Goal: Transaction & Acquisition: Purchase product/service

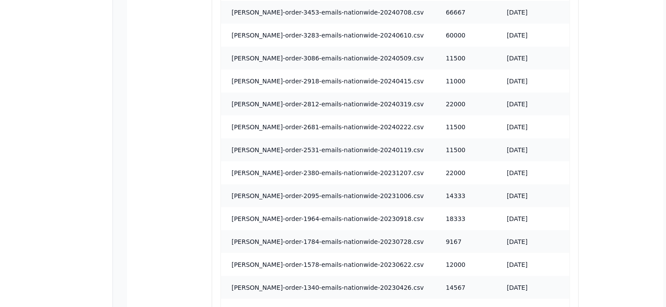
scroll to position [876, 0]
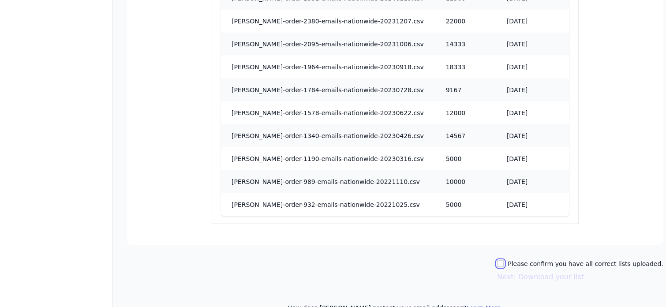
click at [504, 260] on input "Please confirm you have all correct lists uploaded." at bounding box center [500, 263] width 7 height 7
checkbox input "true"
click at [523, 272] on button "Next: Download your list" at bounding box center [540, 277] width 87 height 11
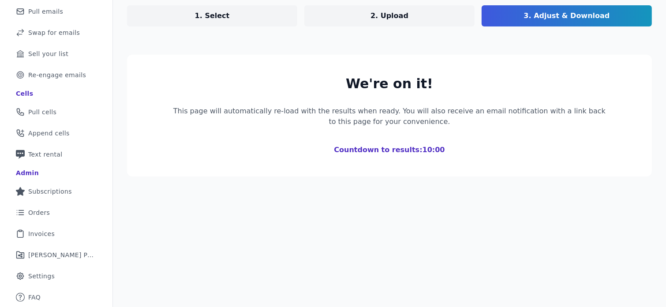
scroll to position [92, 0]
click at [441, 129] on div "We're on it! This page will automatically re-load with the results when ready. …" at bounding box center [389, 115] width 440 height 79
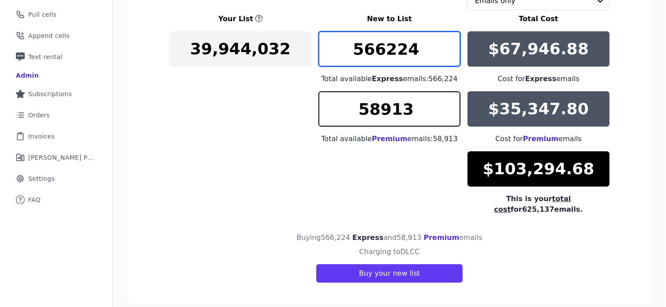
drag, startPoint x: 422, startPoint y: 52, endPoint x: 370, endPoint y: 60, distance: 53.1
click at [370, 60] on input "566224" at bounding box center [390, 48] width 142 height 35
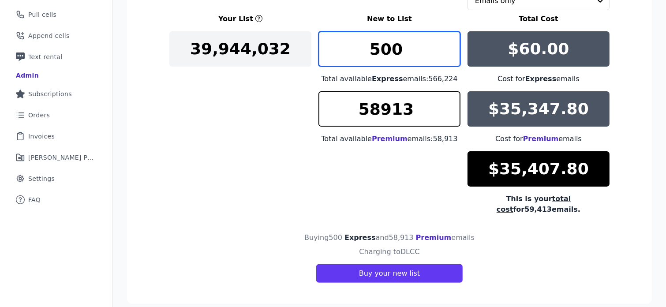
type input "500"
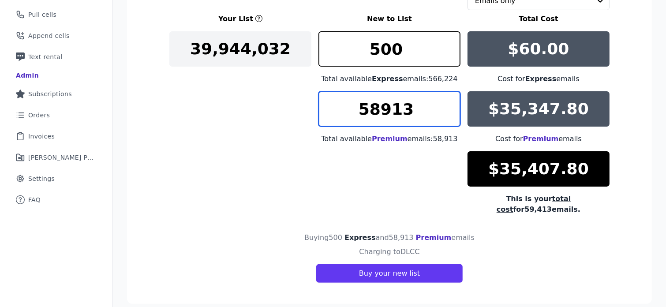
drag, startPoint x: 428, startPoint y: 114, endPoint x: 346, endPoint y: 122, distance: 82.9
click at [346, 122] on input "58913" at bounding box center [390, 108] width 142 height 35
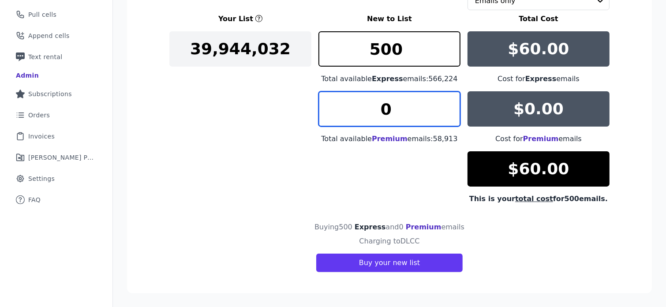
type input "0"
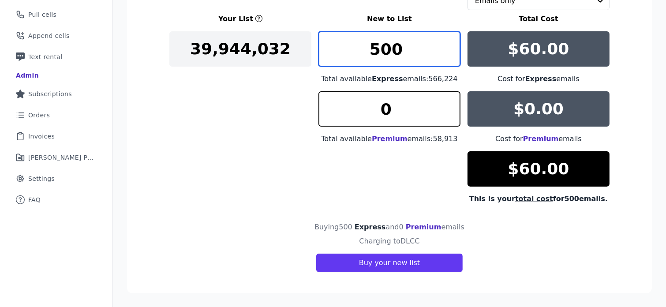
click at [407, 48] on input "500" at bounding box center [390, 48] width 142 height 35
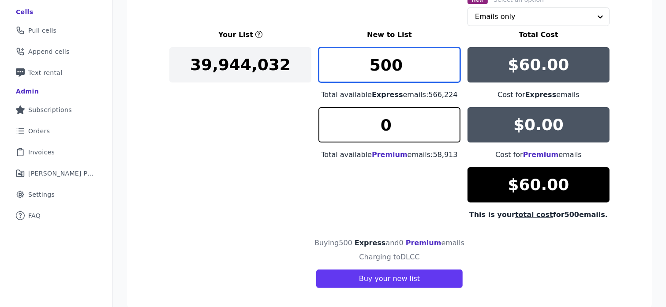
scroll to position [175, 0]
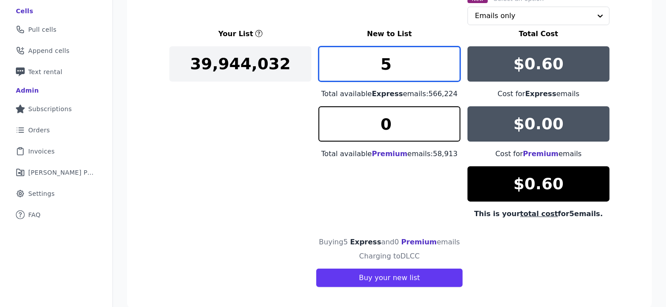
type input "5"
click at [407, 69] on input "5" at bounding box center [390, 63] width 142 height 35
type input "9"
type input "1"
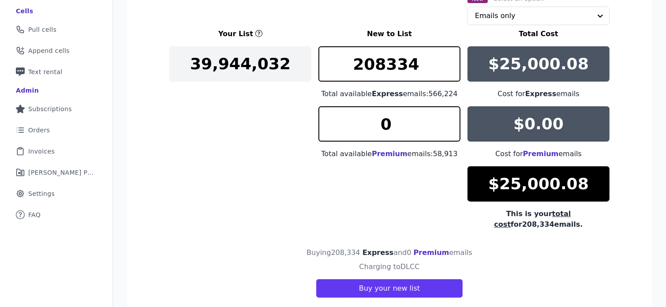
click at [246, 128] on div "Your List New to List Total Cost 39,944,032 208334 Total available Express emai…" at bounding box center [389, 129] width 440 height 201
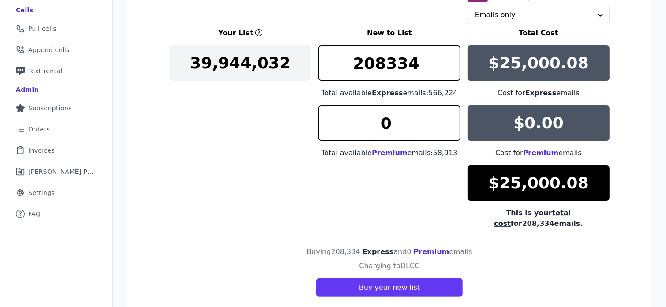
scroll to position [178, 0]
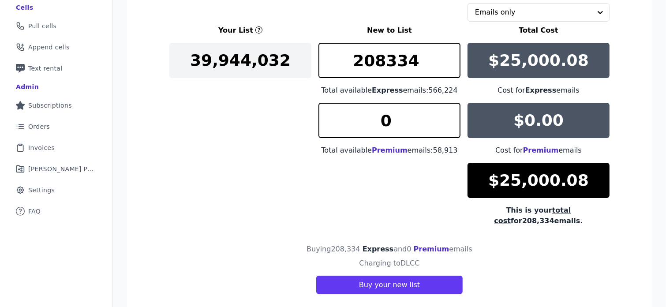
click at [199, 143] on div "Your List New to List Total Cost 39,944,032 208334 Total available Express emai…" at bounding box center [389, 125] width 440 height 201
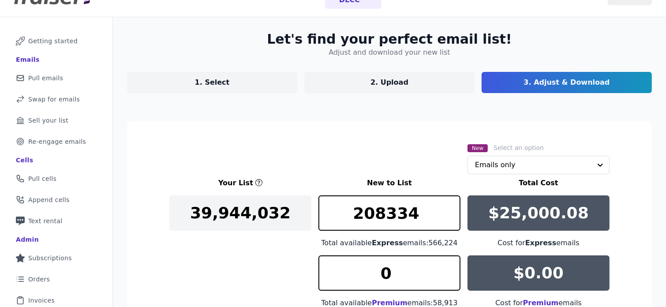
scroll to position [26, 0]
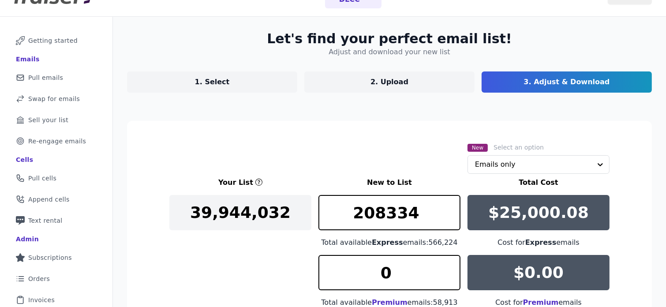
click at [282, 153] on div "New Select an option Emails only" at bounding box center [389, 158] width 440 height 32
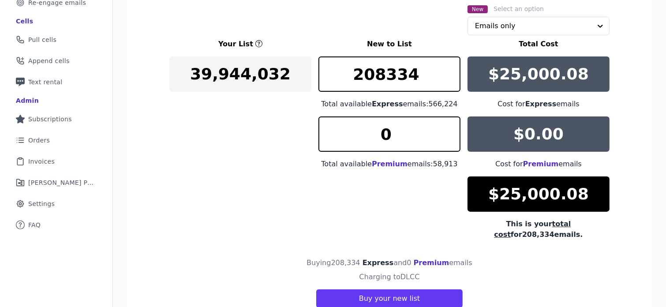
scroll to position [167, 0]
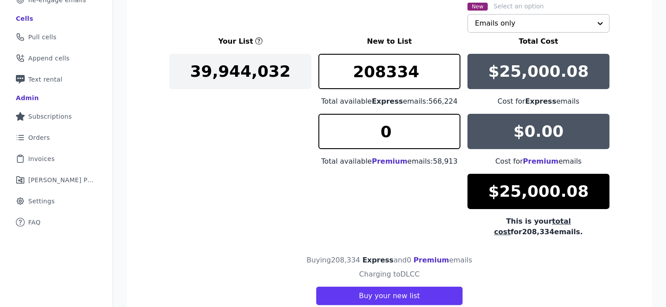
click at [482, 19] on input "text" at bounding box center [533, 24] width 117 height 18
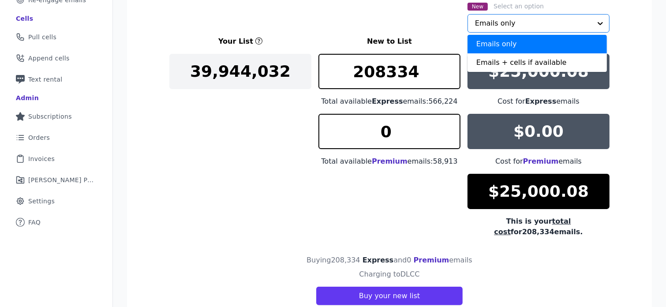
click at [427, 22] on div "New Select an option Emails only Emails + cells if available Option Emails only…" at bounding box center [389, 17] width 440 height 32
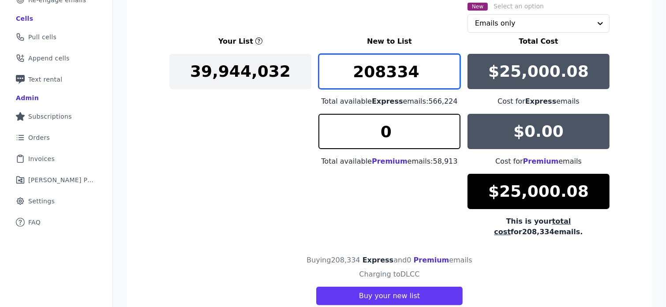
click at [421, 69] on input "208334" at bounding box center [390, 71] width 142 height 35
type input "20834"
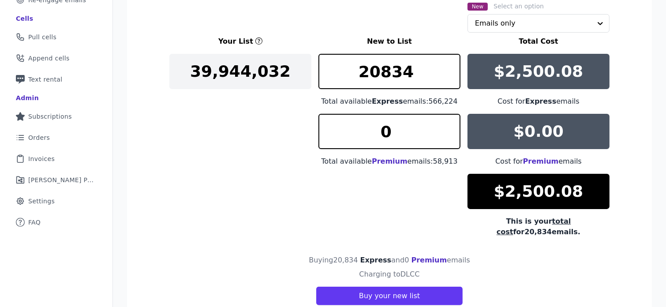
click at [290, 209] on div "Your List New to List Total Cost 39,944,032 20834 Total available Express email…" at bounding box center [389, 136] width 440 height 201
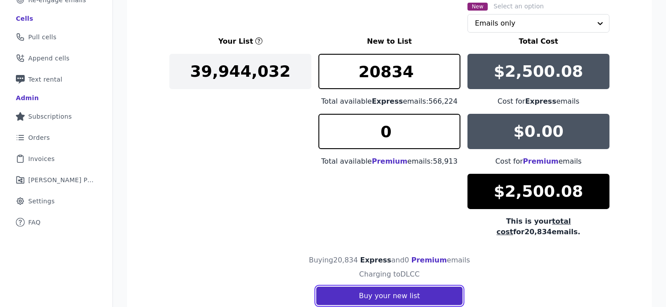
click at [342, 287] on button "Buy your new list" at bounding box center [389, 296] width 147 height 19
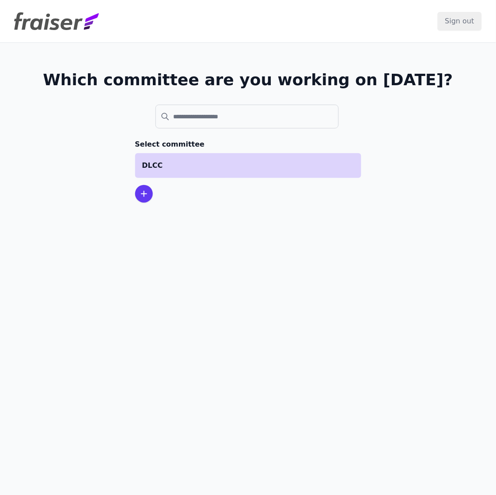
click at [158, 176] on li "DLCC" at bounding box center [248, 165] width 226 height 25
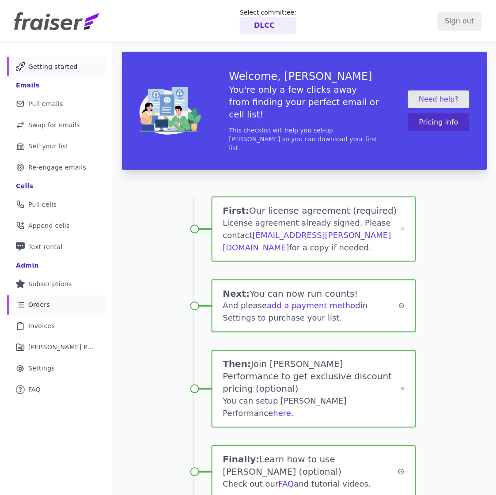
click at [27, 306] on link "List Icon Outline of bulleted list Orders" at bounding box center [56, 304] width 98 height 19
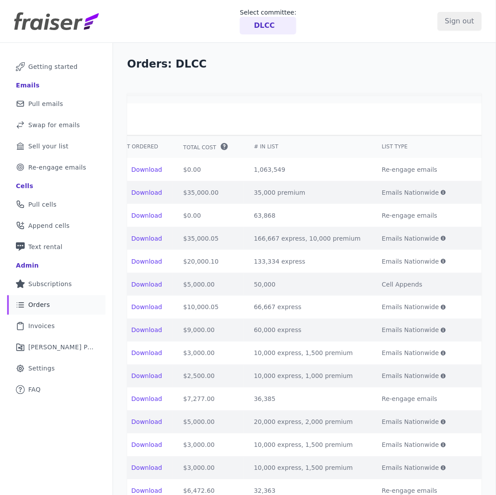
scroll to position [0, 289]
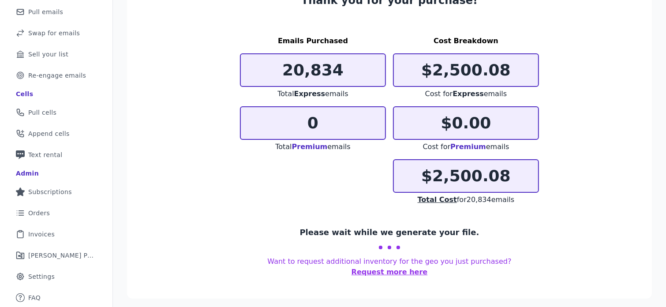
scroll to position [91, 0]
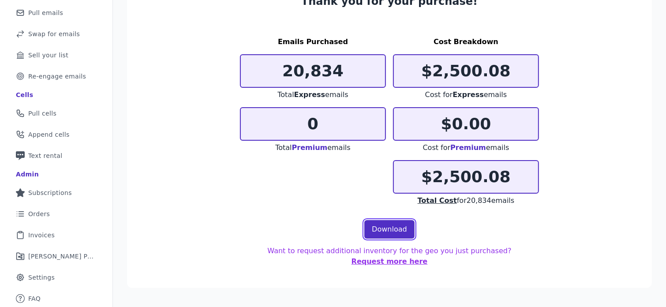
click at [381, 229] on link "Download" at bounding box center [390, 229] width 50 height 19
click at [168, 232] on section "Thank you for your purchase! Emails Purchased 20,834 Total Express emails 0 Tot…" at bounding box center [389, 130] width 525 height 315
